Goal: Find contact information: Find contact information

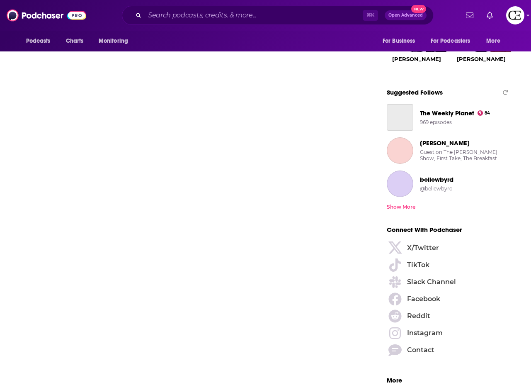
scroll to position [926, 0]
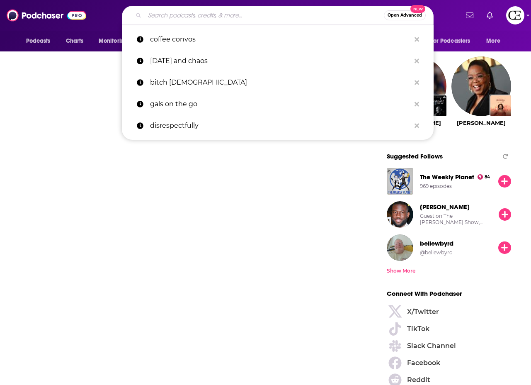
click at [203, 15] on input "Search podcasts, credits, & more..." at bounding box center [264, 15] width 239 height 13
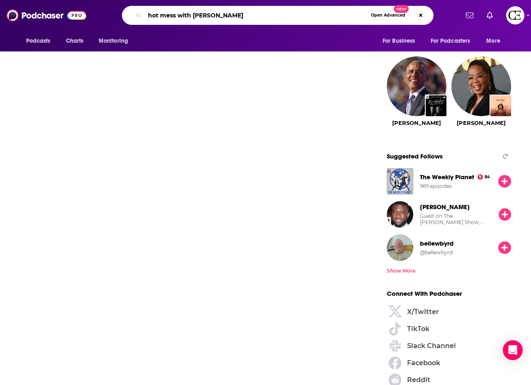
type input "hot mess with [PERSON_NAME]"
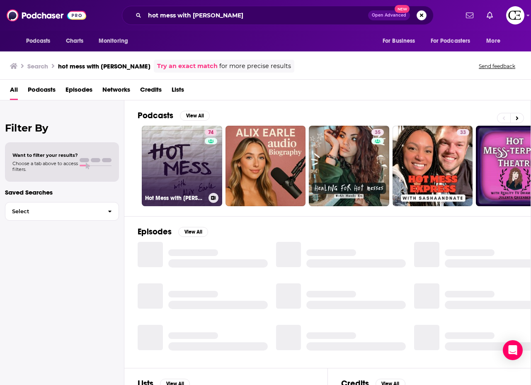
click at [192, 159] on link "74 Hot Mess with [PERSON_NAME]" at bounding box center [182, 166] width 80 height 80
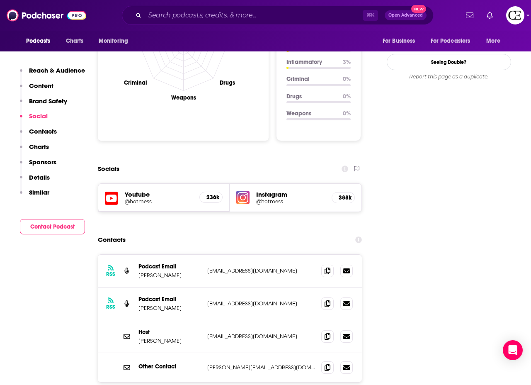
scroll to position [845, 0]
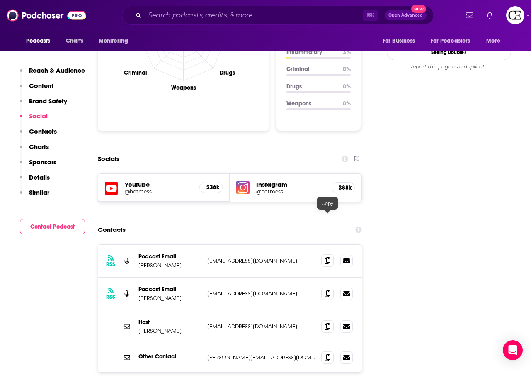
click at [325, 257] on icon at bounding box center [328, 260] width 6 height 7
